Goal: Information Seeking & Learning: Learn about a topic

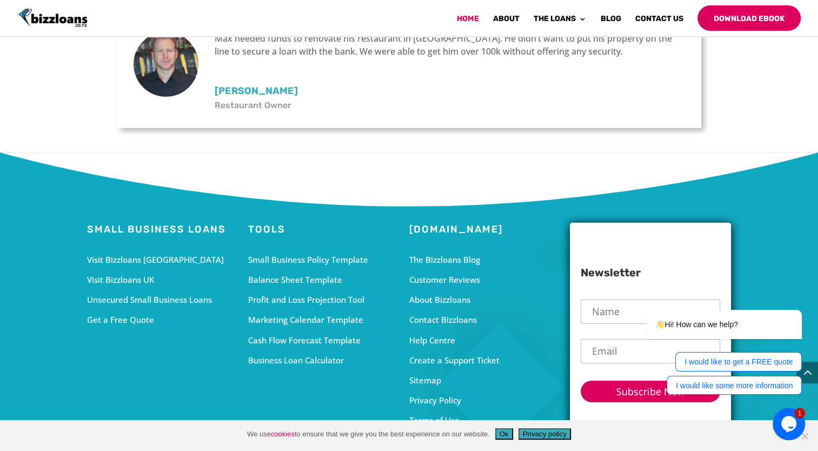
scroll to position [3262, 0]
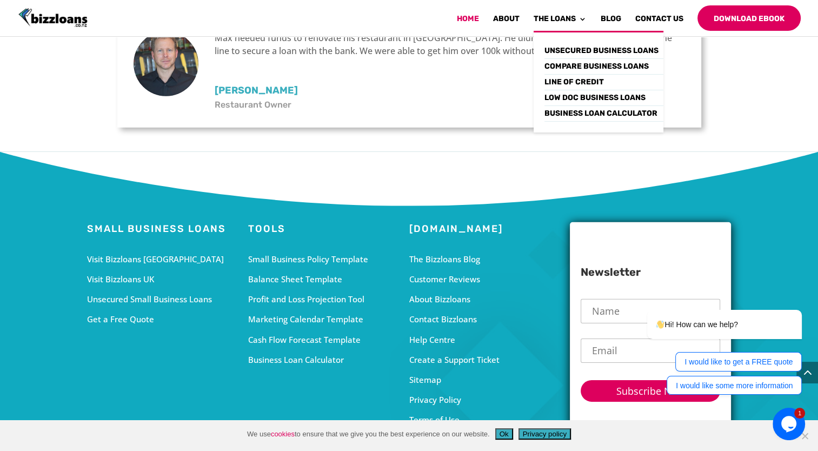
drag, startPoint x: 543, startPoint y: 19, endPoint x: 548, endPoint y: 32, distance: 14.0
click at [543, 19] on link "The Loans" at bounding box center [559, 23] width 53 height 16
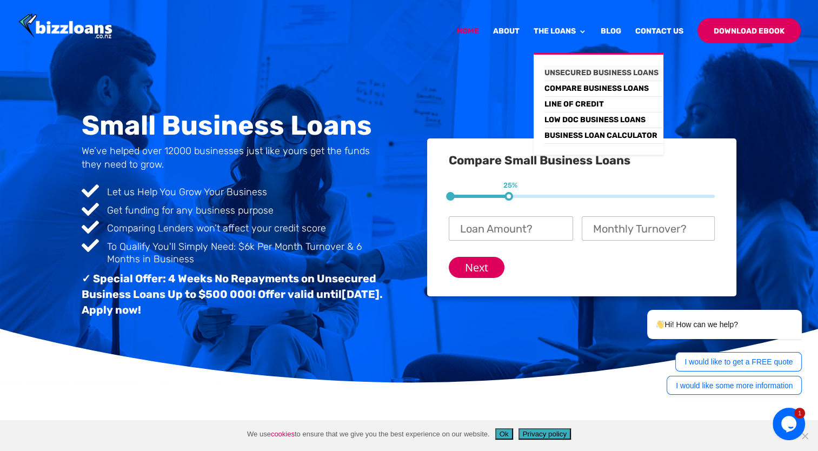
click at [568, 73] on link "Unsecured Business Loans" at bounding box center [603, 73] width 119 height 16
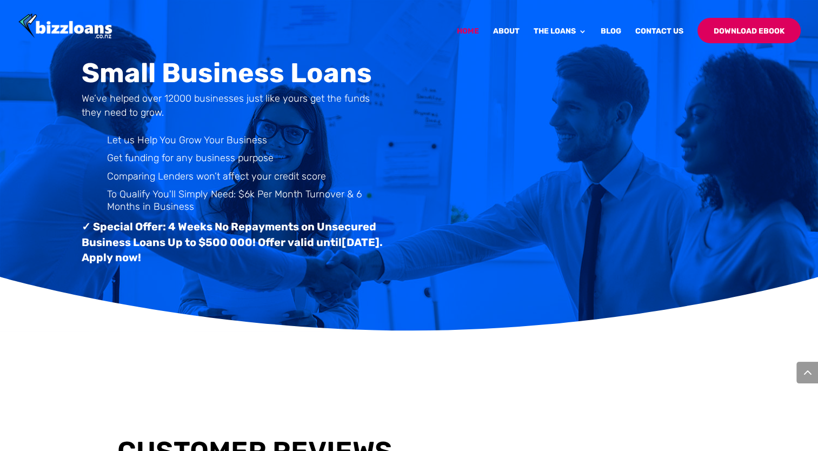
scroll to position [3262, 0]
